Goal: Check status: Check status

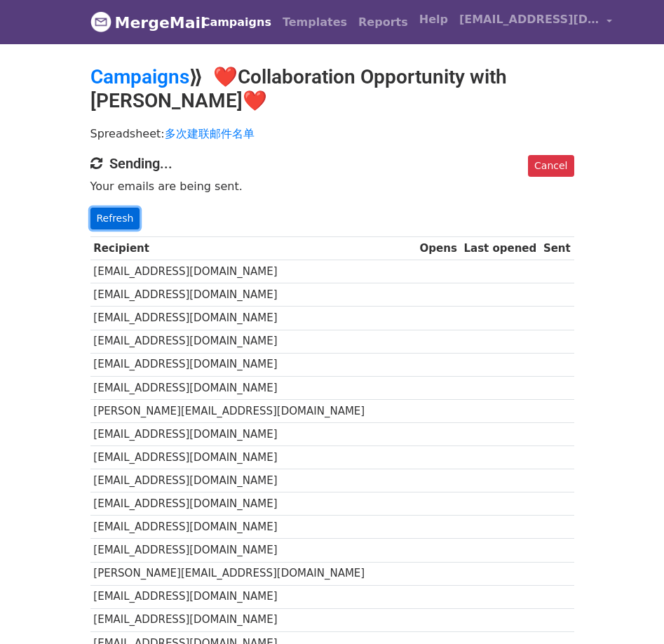
click at [106, 213] on link "Refresh" at bounding box center [116, 219] width 50 height 22
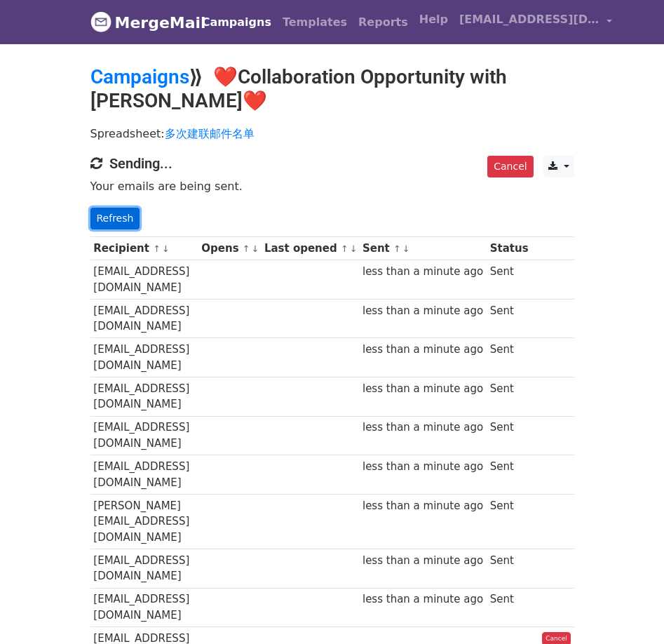
click at [117, 213] on link "Refresh" at bounding box center [116, 219] width 50 height 22
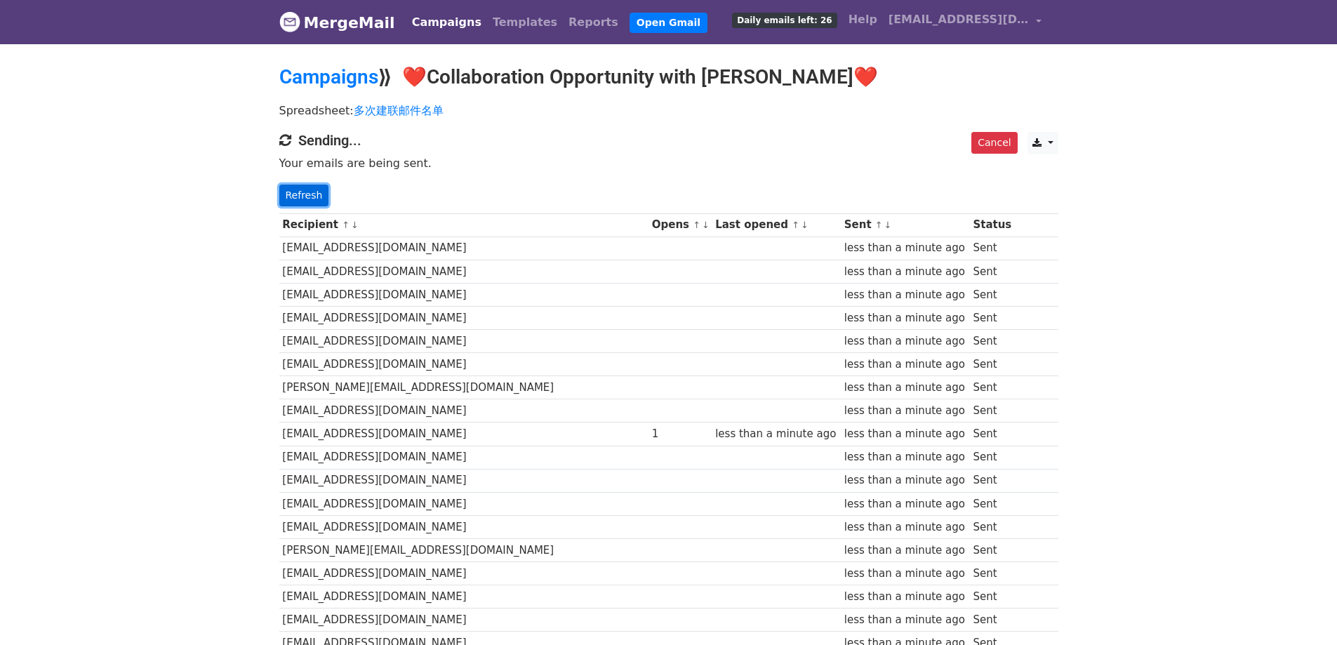
click at [305, 194] on link "Refresh" at bounding box center [304, 196] width 50 height 22
click at [286, 199] on link "Refresh" at bounding box center [304, 196] width 50 height 22
click at [274, 192] on div "Cancel CSV Excel Sending... Your emails are being sent. Refresh" at bounding box center [669, 169] width 800 height 74
click at [276, 192] on div "Cancel CSV Excel Sending... Your emails are being sent. Refresh" at bounding box center [669, 169] width 800 height 74
click at [282, 194] on link "Refresh" at bounding box center [304, 196] width 50 height 22
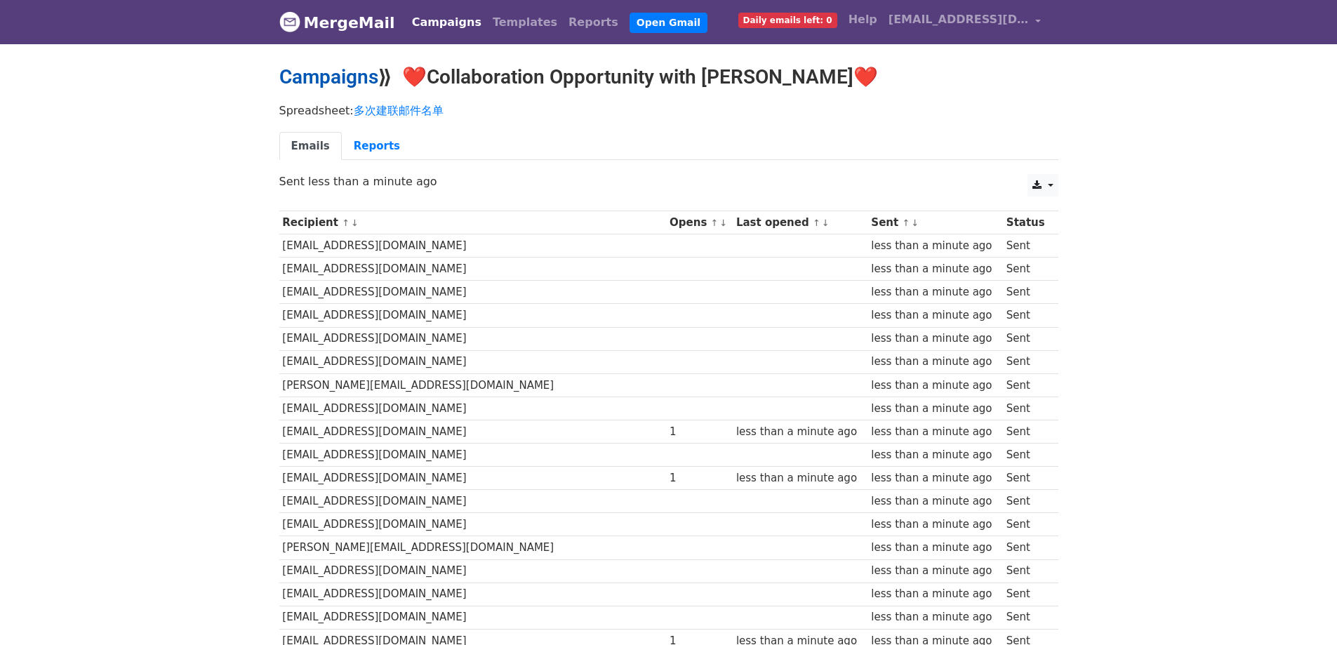
click at [333, 72] on link "Campaigns" at bounding box center [328, 76] width 99 height 23
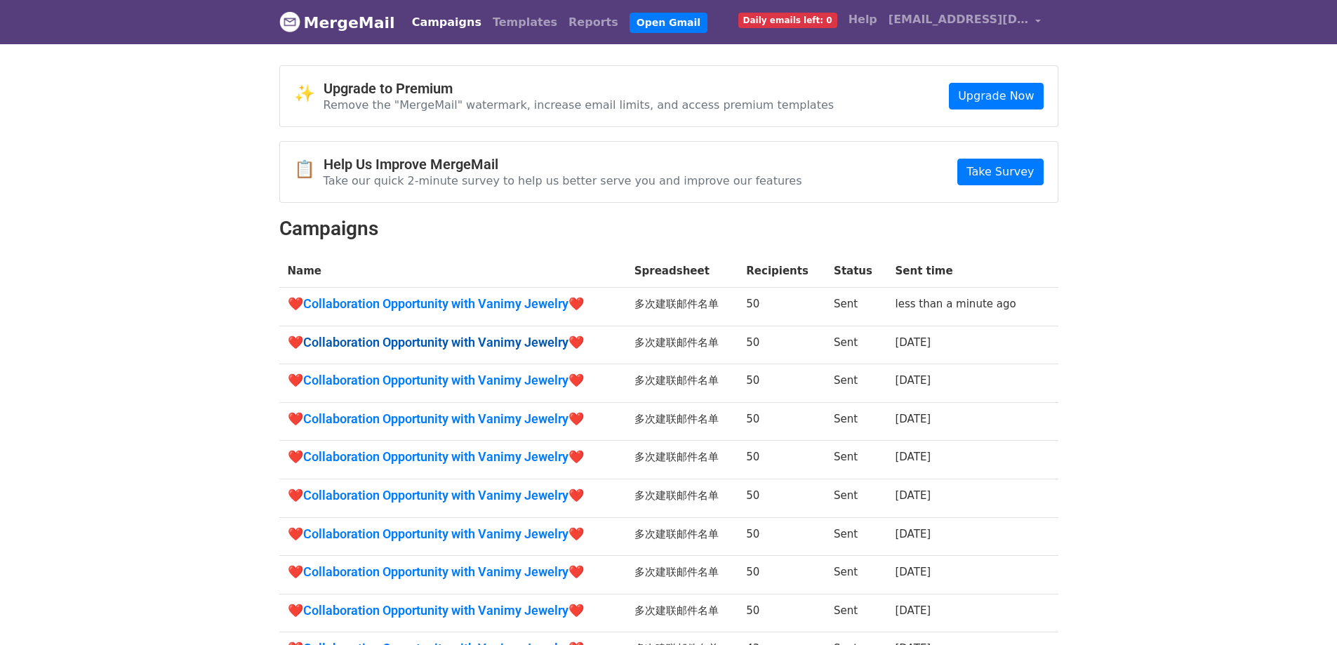
click at [514, 342] on link "❤️Collaboration Opportunity with Vanimy Jewelry❤️" at bounding box center [453, 342] width 330 height 15
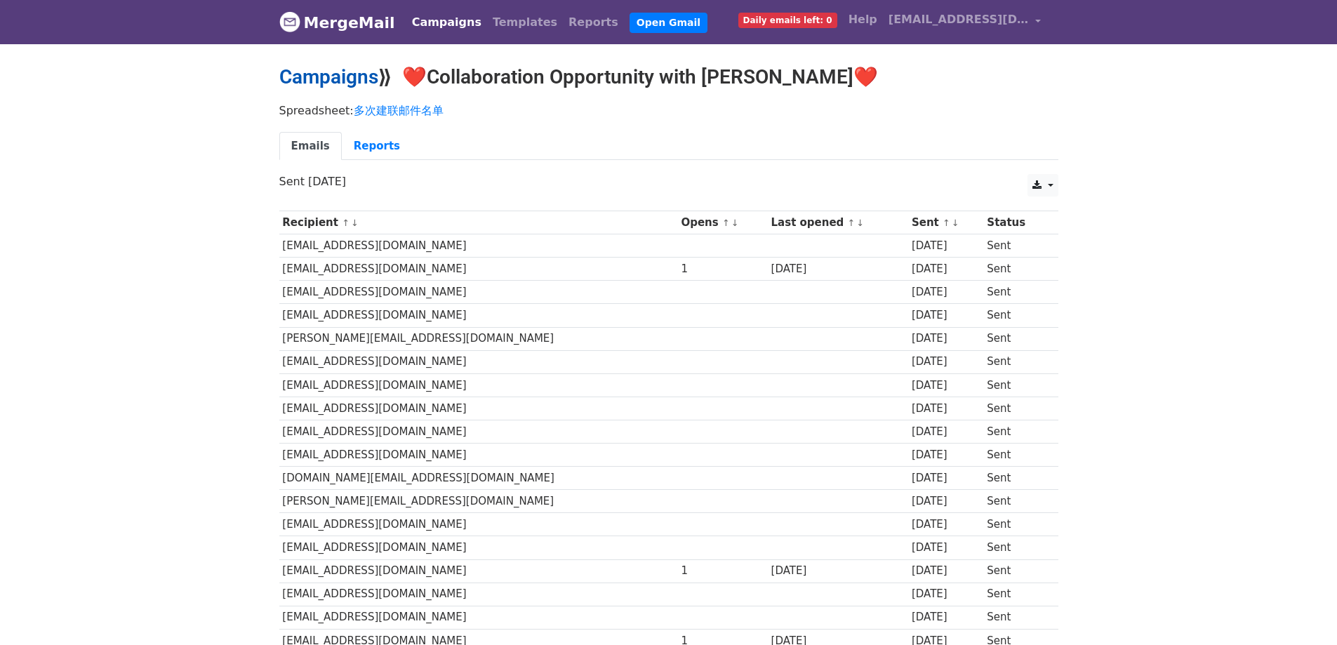
click at [321, 79] on link "Campaigns" at bounding box center [328, 76] width 99 height 23
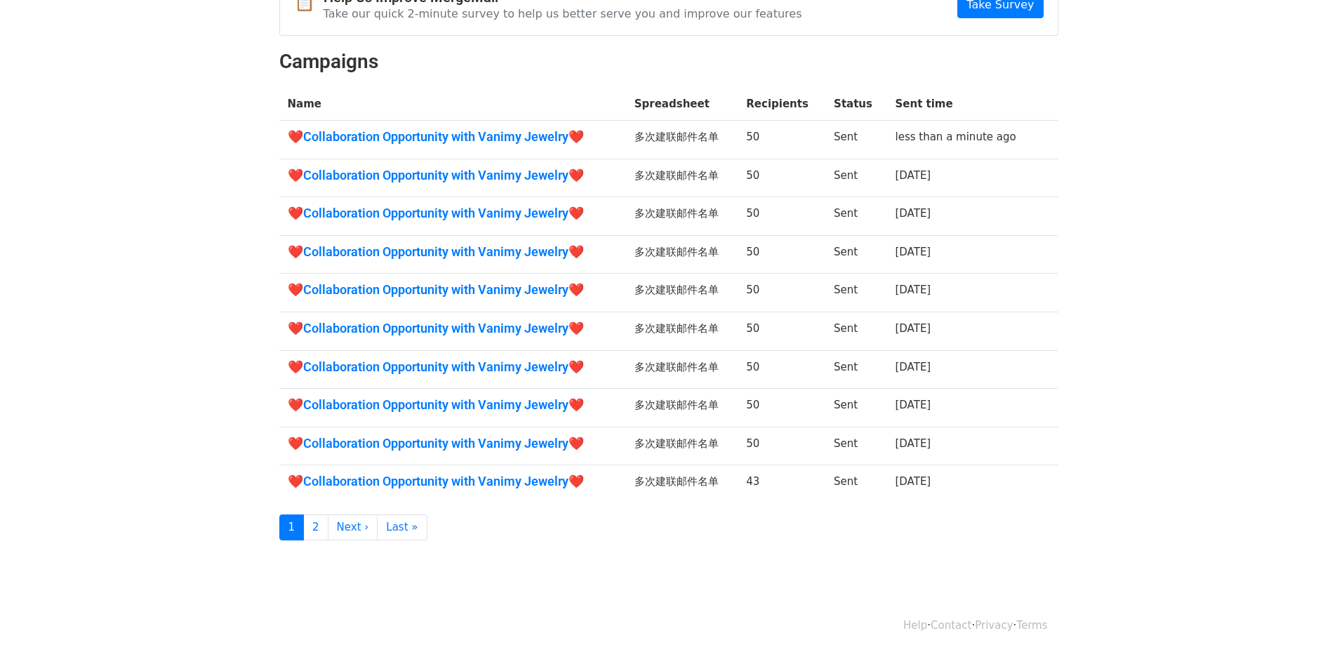
scroll to position [175, 0]
